Goal: Find specific page/section: Find specific page/section

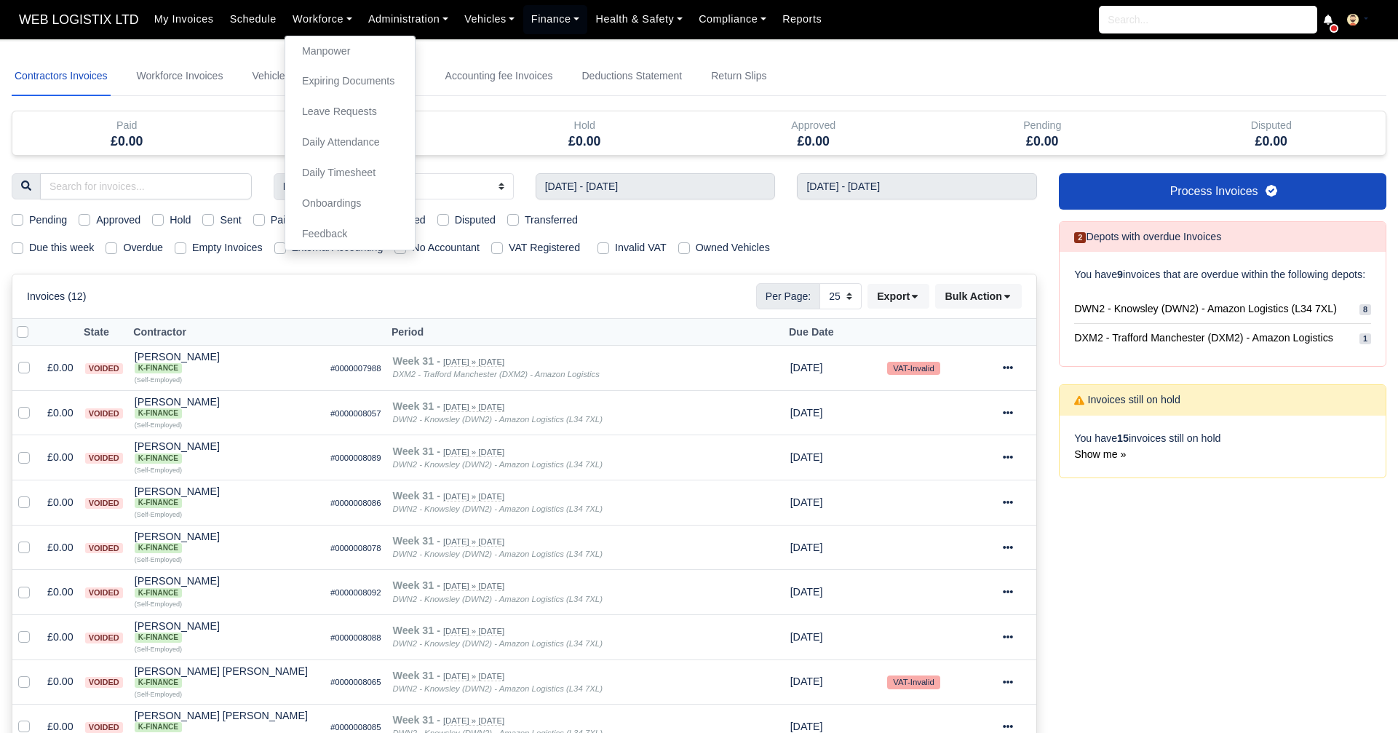
select select "25"
click at [295, 54] on link "Manpower" at bounding box center [350, 51] width 118 height 31
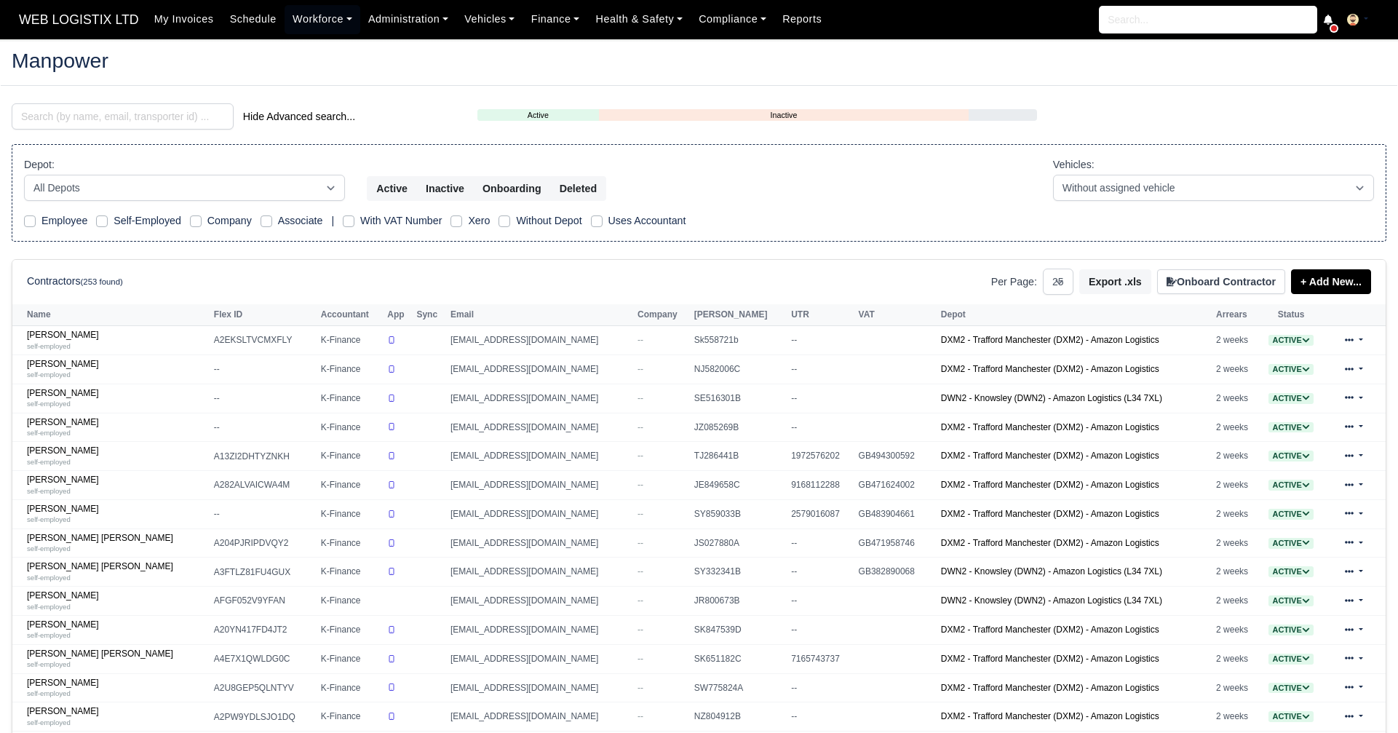
select select "25"
click at [95, 116] on input "search" at bounding box center [123, 116] width 222 height 26
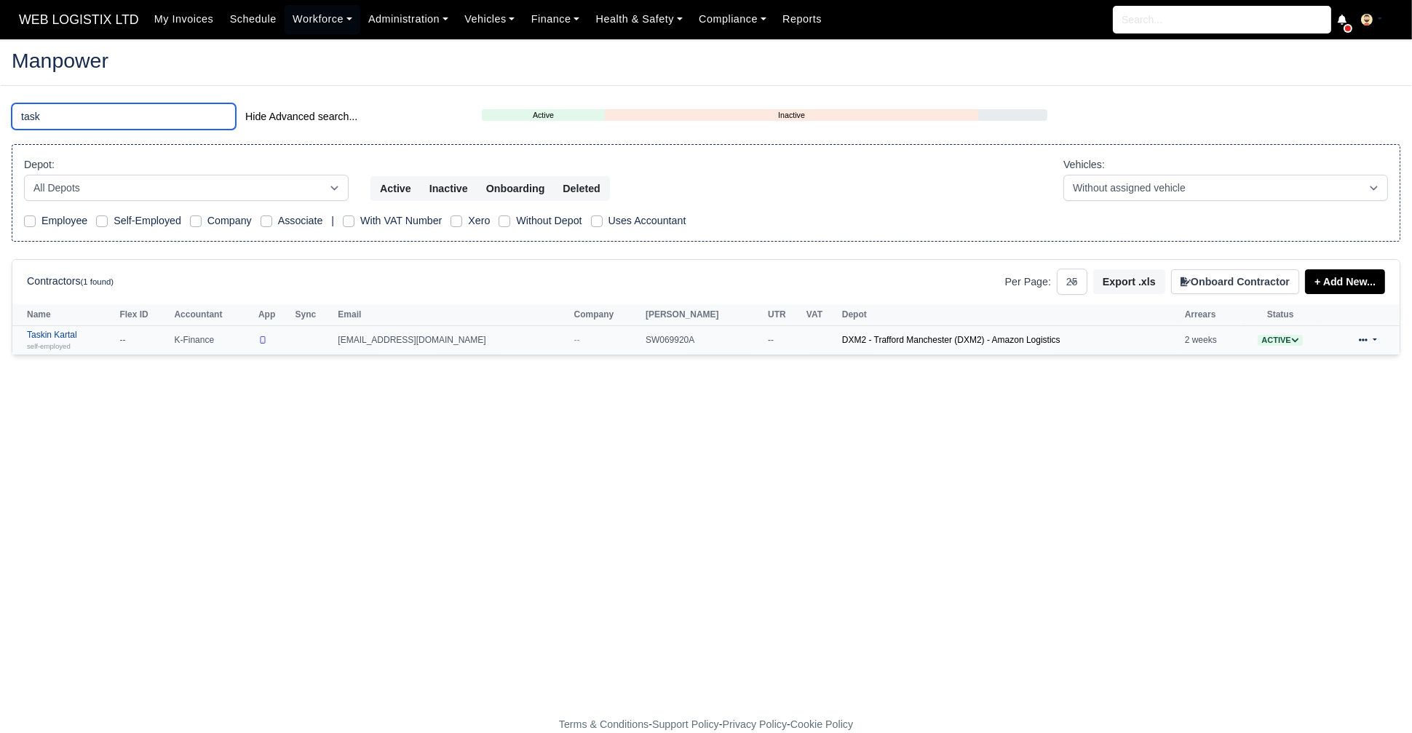
type input "task"
click at [49, 333] on link "Taskin Kartal self-employed" at bounding box center [69, 340] width 85 height 21
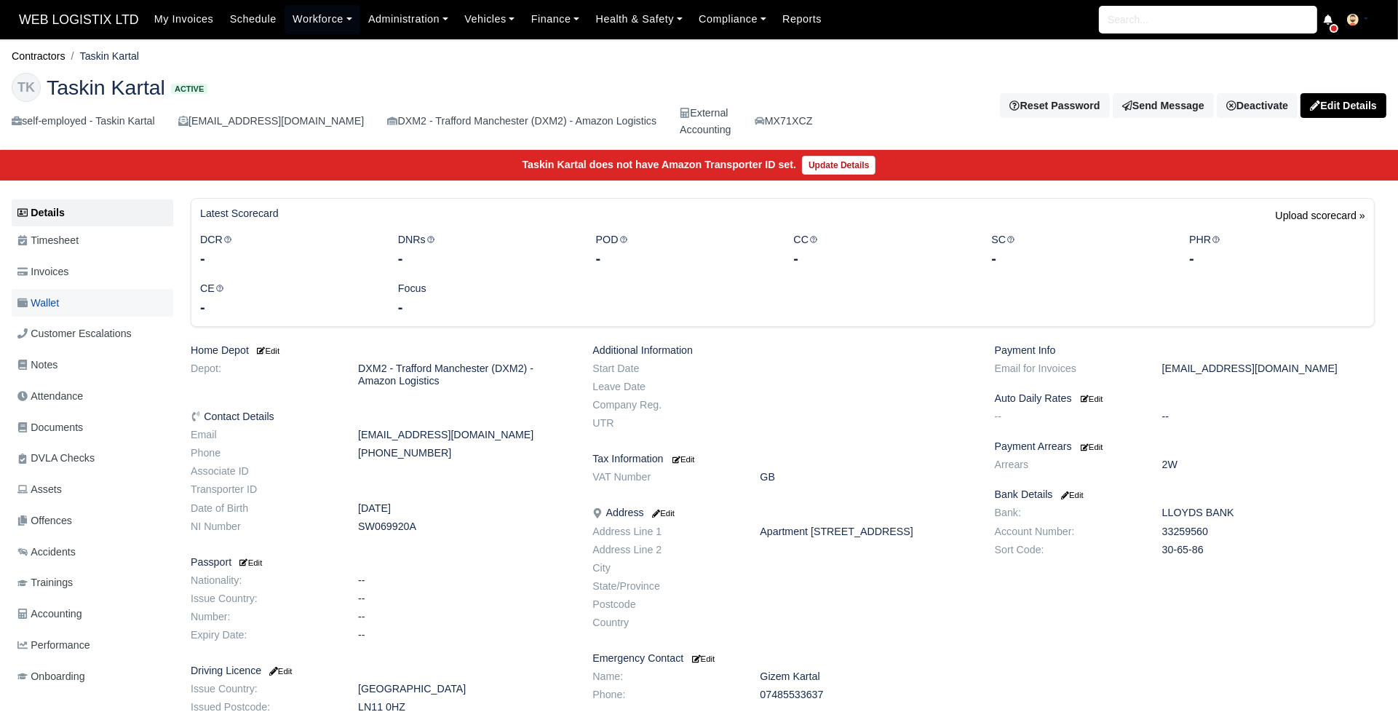
click at [59, 309] on span "Wallet" at bounding box center [37, 303] width 41 height 17
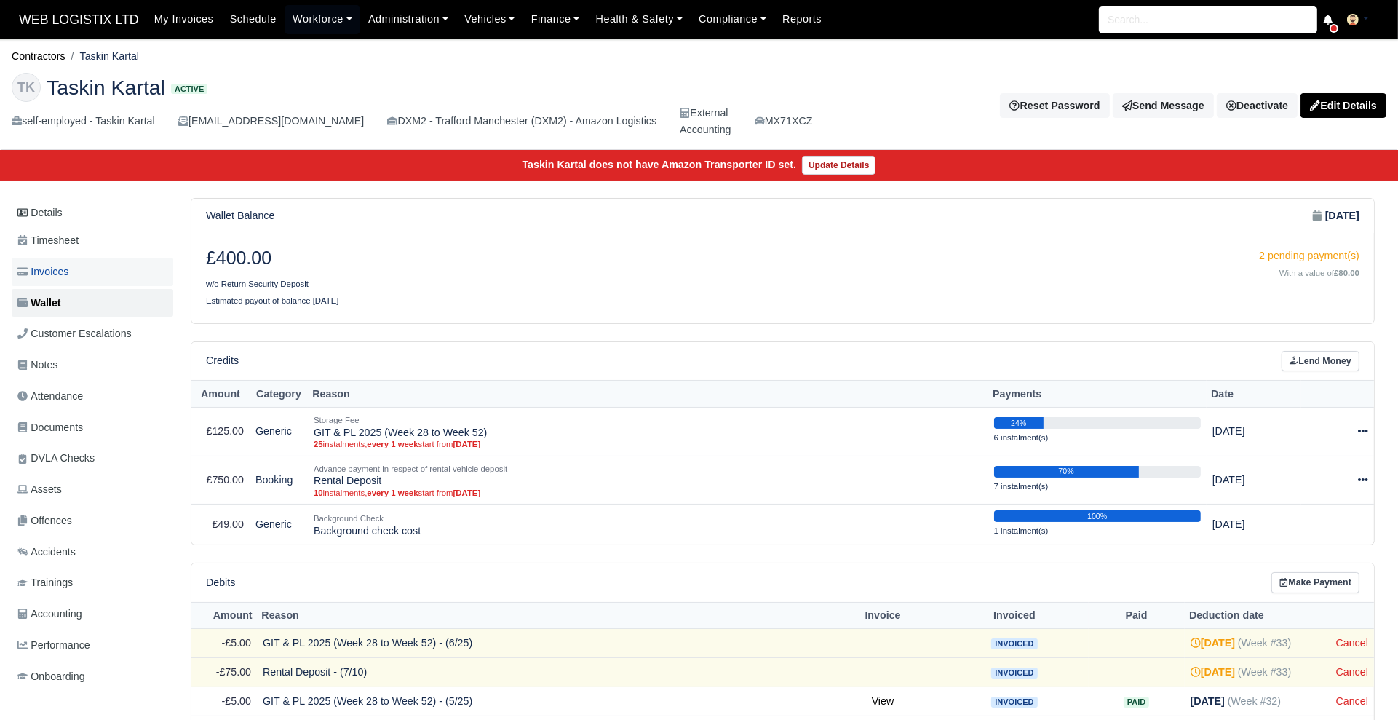
click at [67, 266] on span "Invoices" at bounding box center [42, 271] width 51 height 17
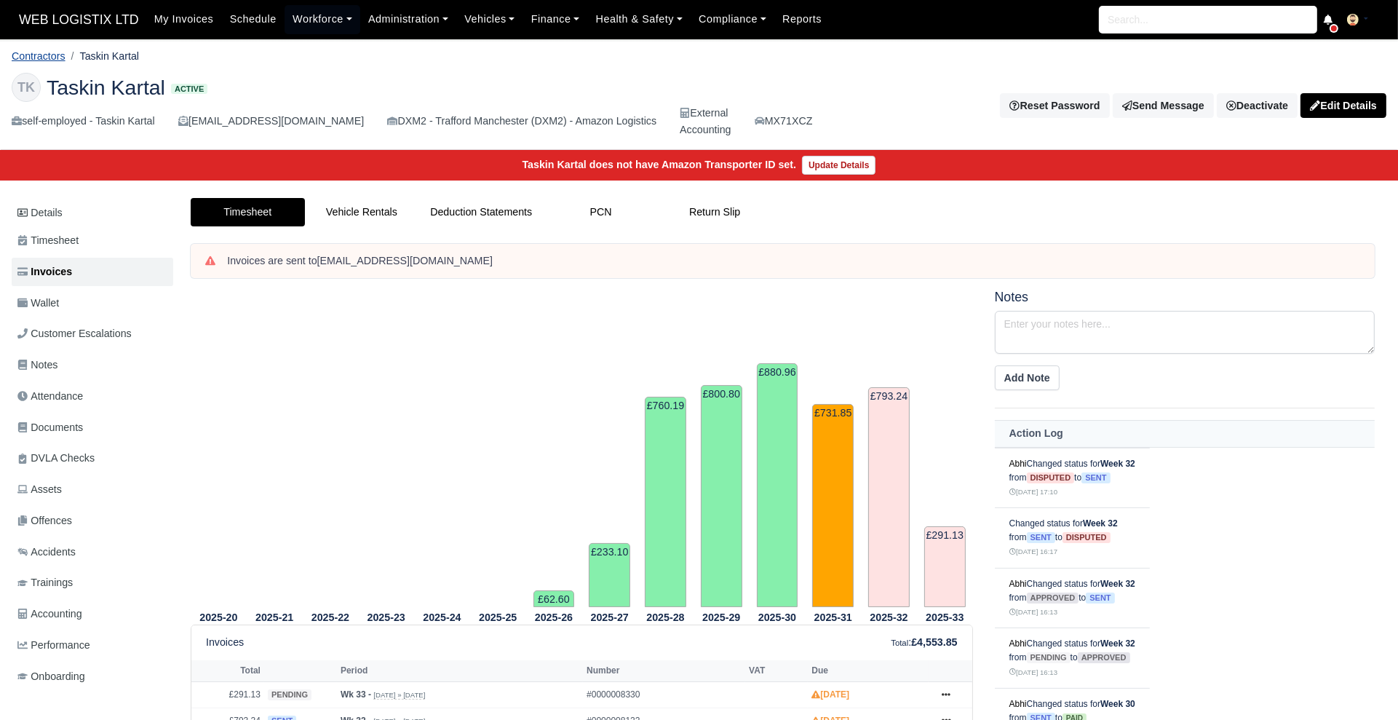
click at [49, 50] on link "Contractors" at bounding box center [39, 56] width 54 height 12
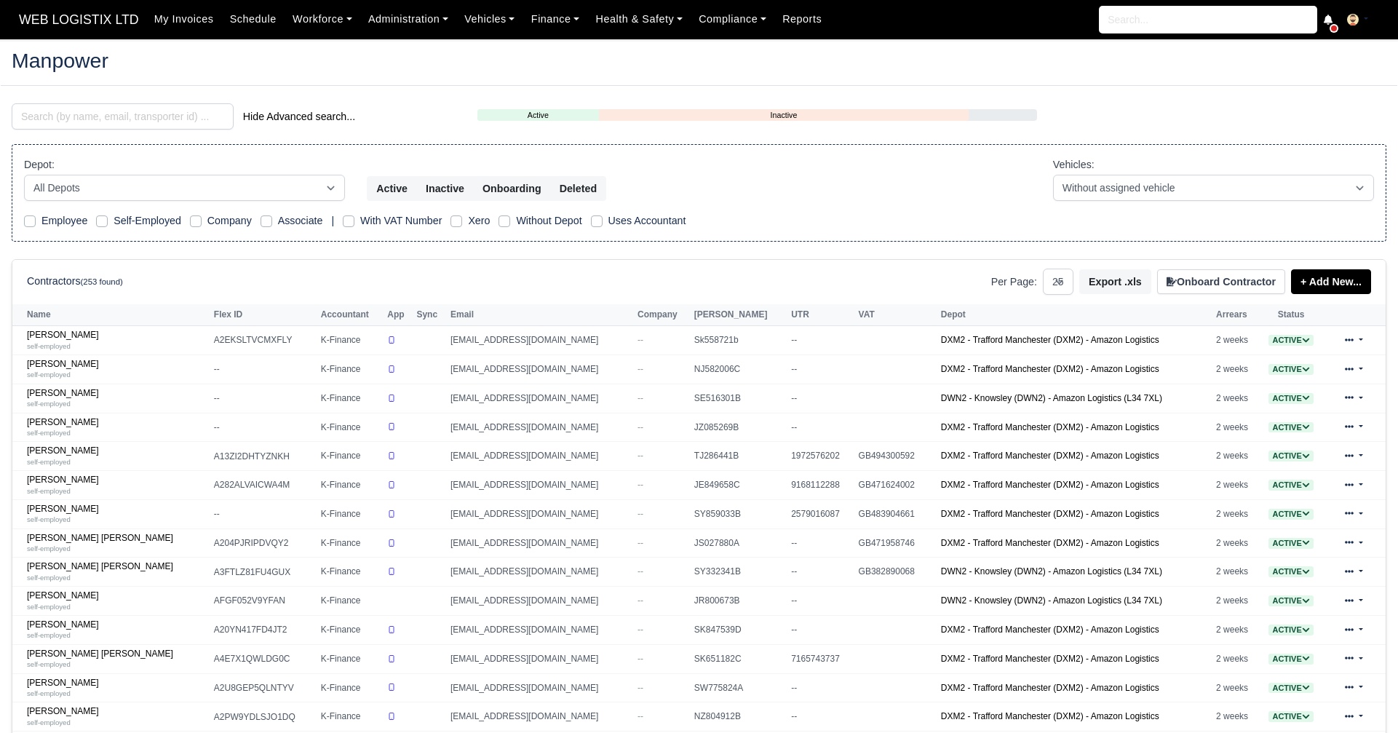
select select "25"
click at [111, 123] on input "search" at bounding box center [123, 116] width 222 height 26
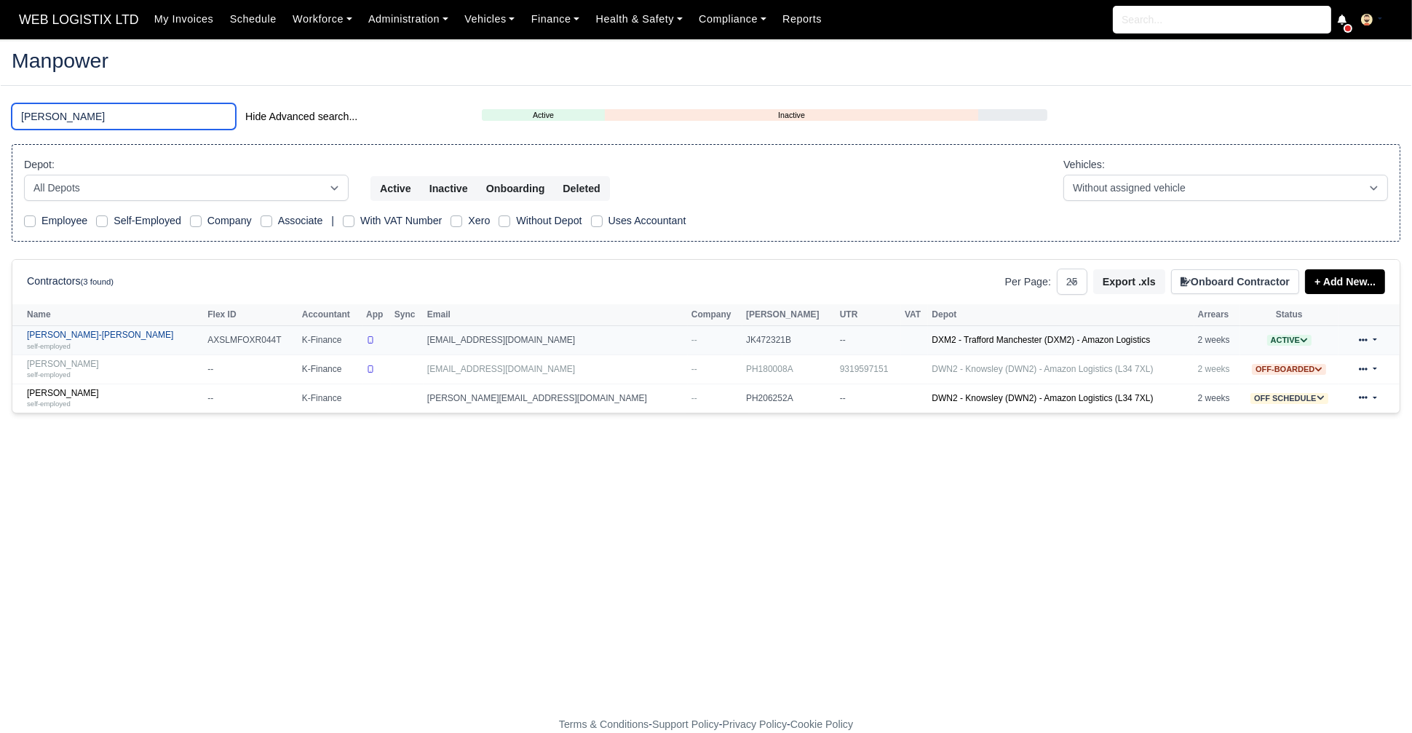
type input "leon"
click at [58, 346] on small "self-employed" at bounding box center [49, 346] width 44 height 8
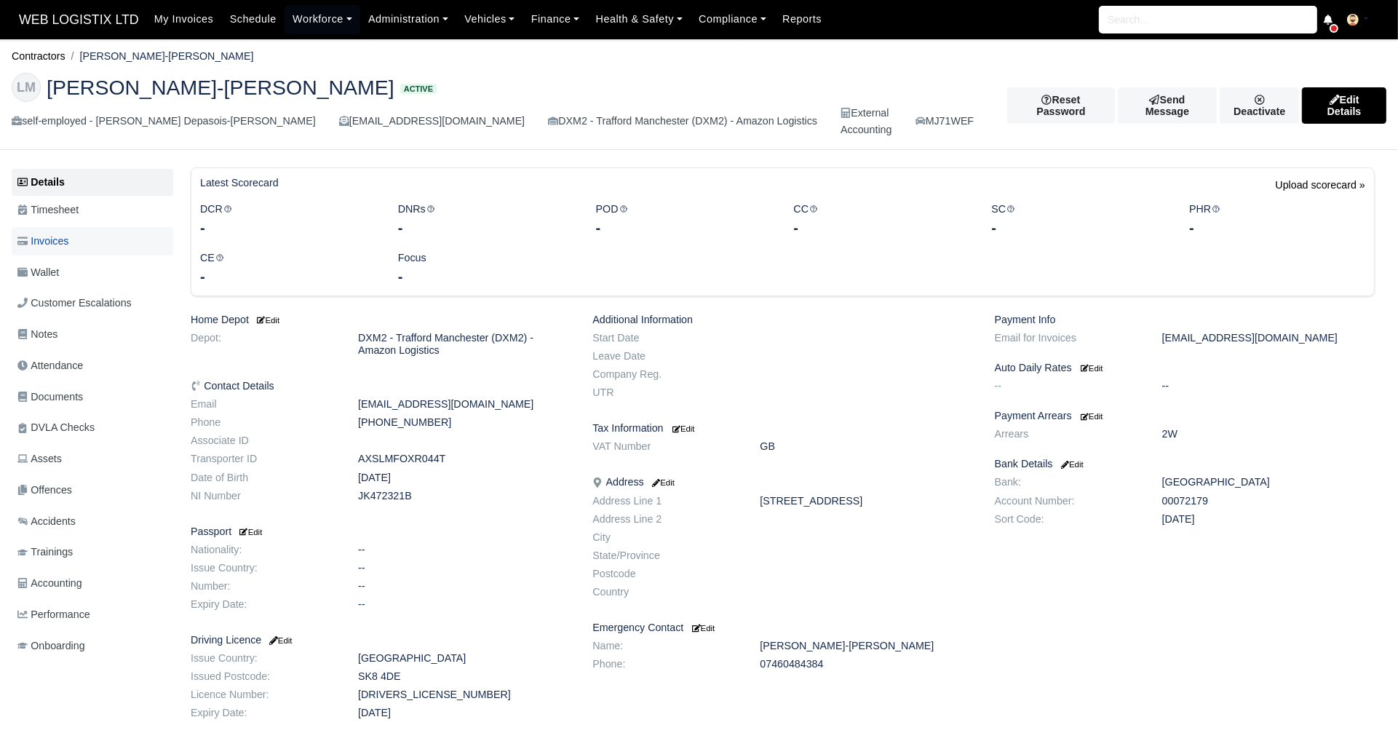
click at [66, 237] on span "Invoices" at bounding box center [42, 241] width 51 height 17
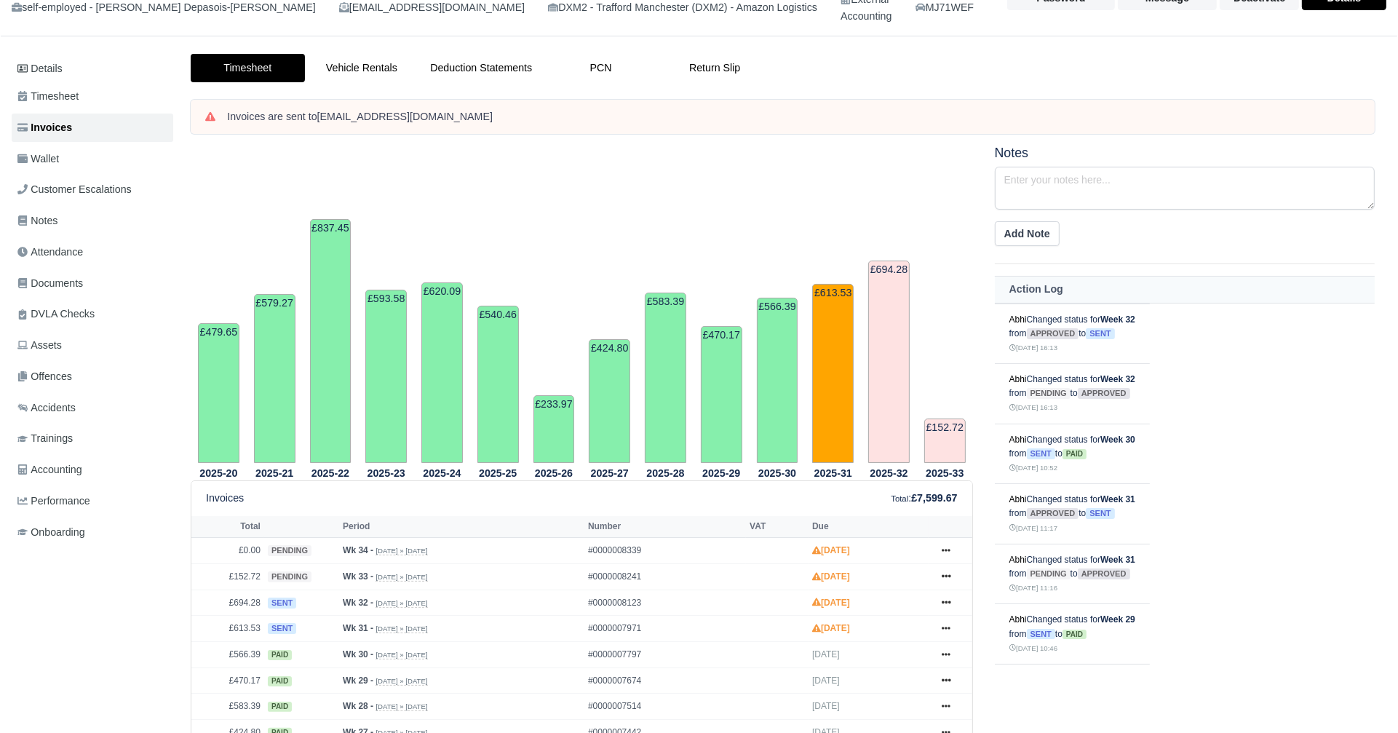
scroll to position [99, 0]
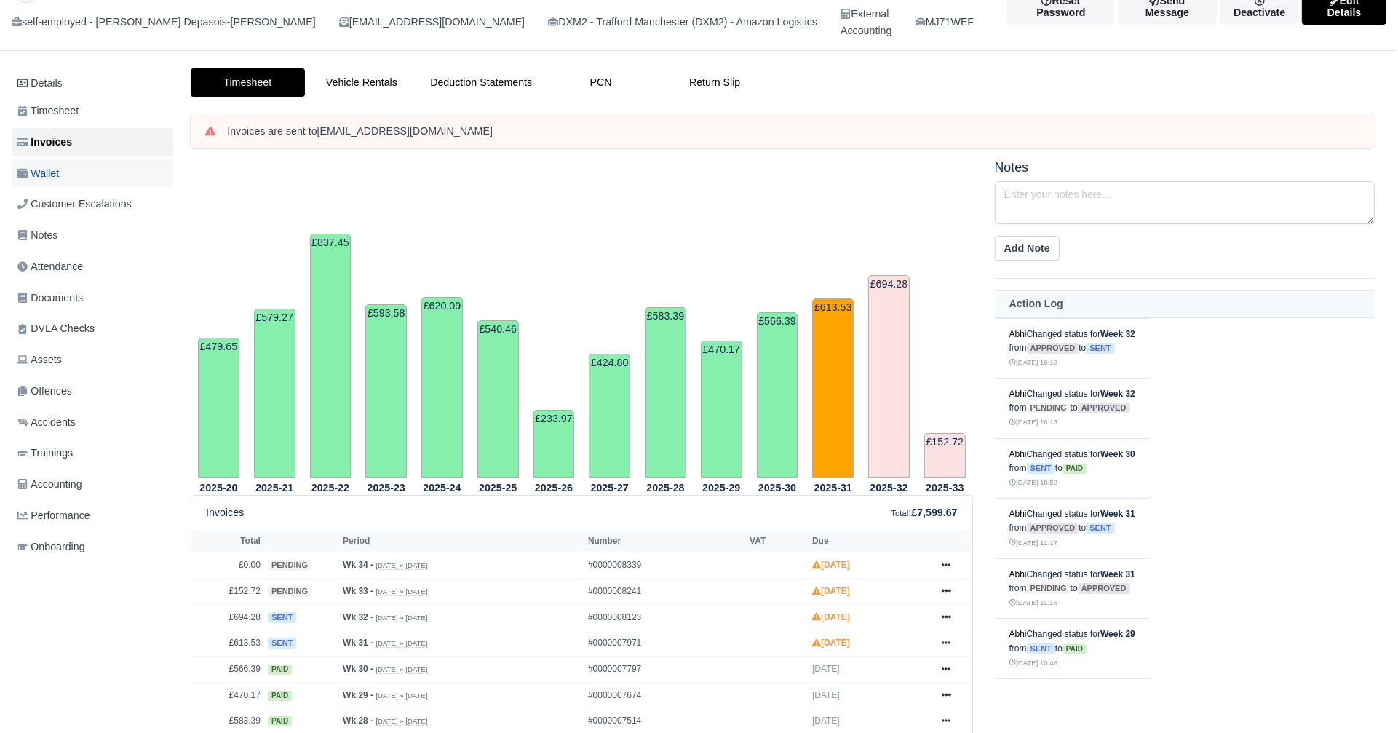
click at [65, 171] on link "Wallet" at bounding box center [93, 173] width 162 height 28
